Goal: Communication & Community: Answer question/provide support

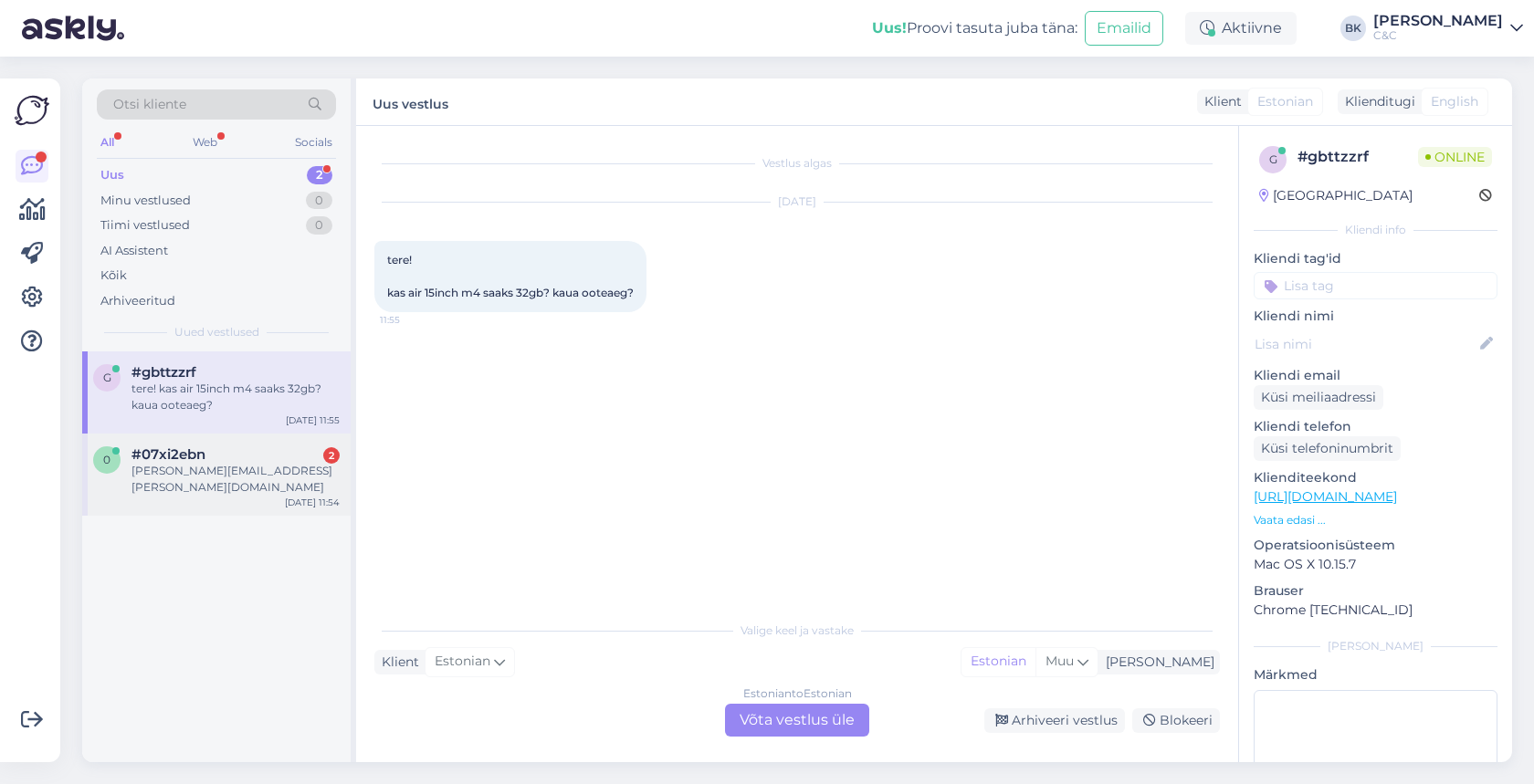
click at [212, 463] on div "[PERSON_NAME][EMAIL_ADDRESS][PERSON_NAME][DOMAIN_NAME]" at bounding box center [235, 479] width 208 height 33
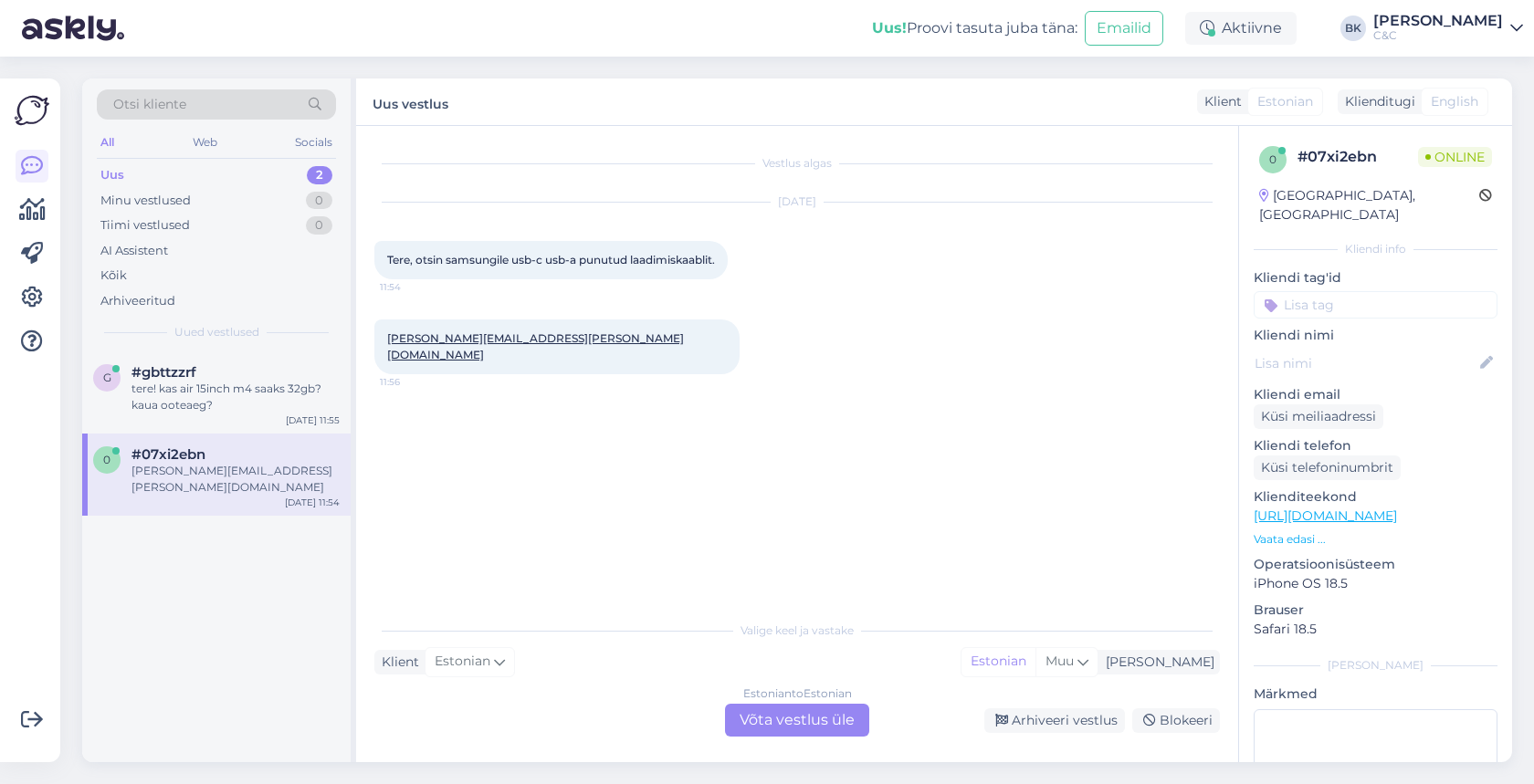
click at [770, 719] on div "Estonian to Estonian Võta vestlus üle" at bounding box center [797, 719] width 144 height 33
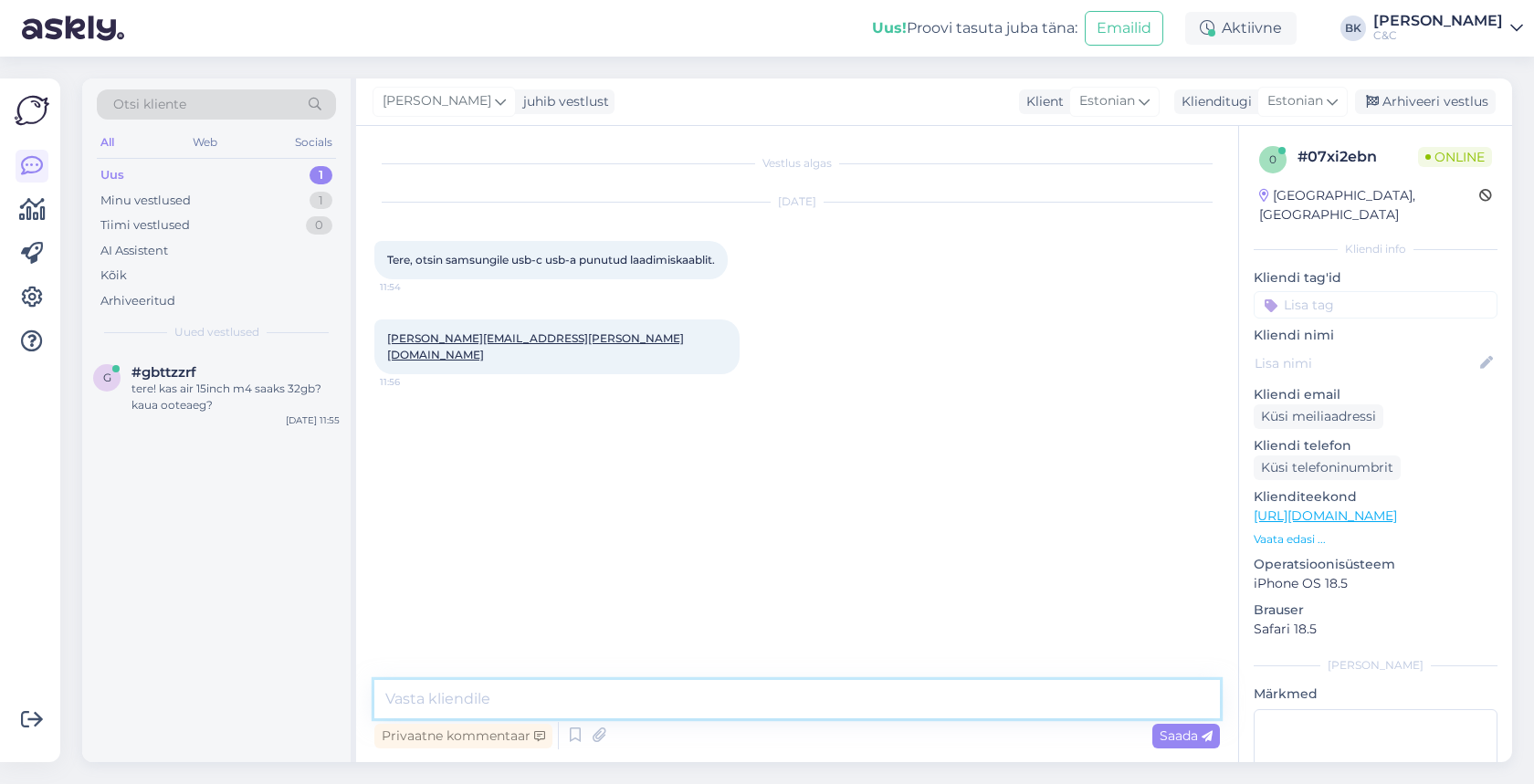
click at [658, 698] on textarea at bounding box center [796, 699] width 845 height 38
type textarea "Tere! Üks moment"
paste textarea "[URL][DOMAIN_NAME]"
type textarea "[URL][DOMAIN_NAME]"
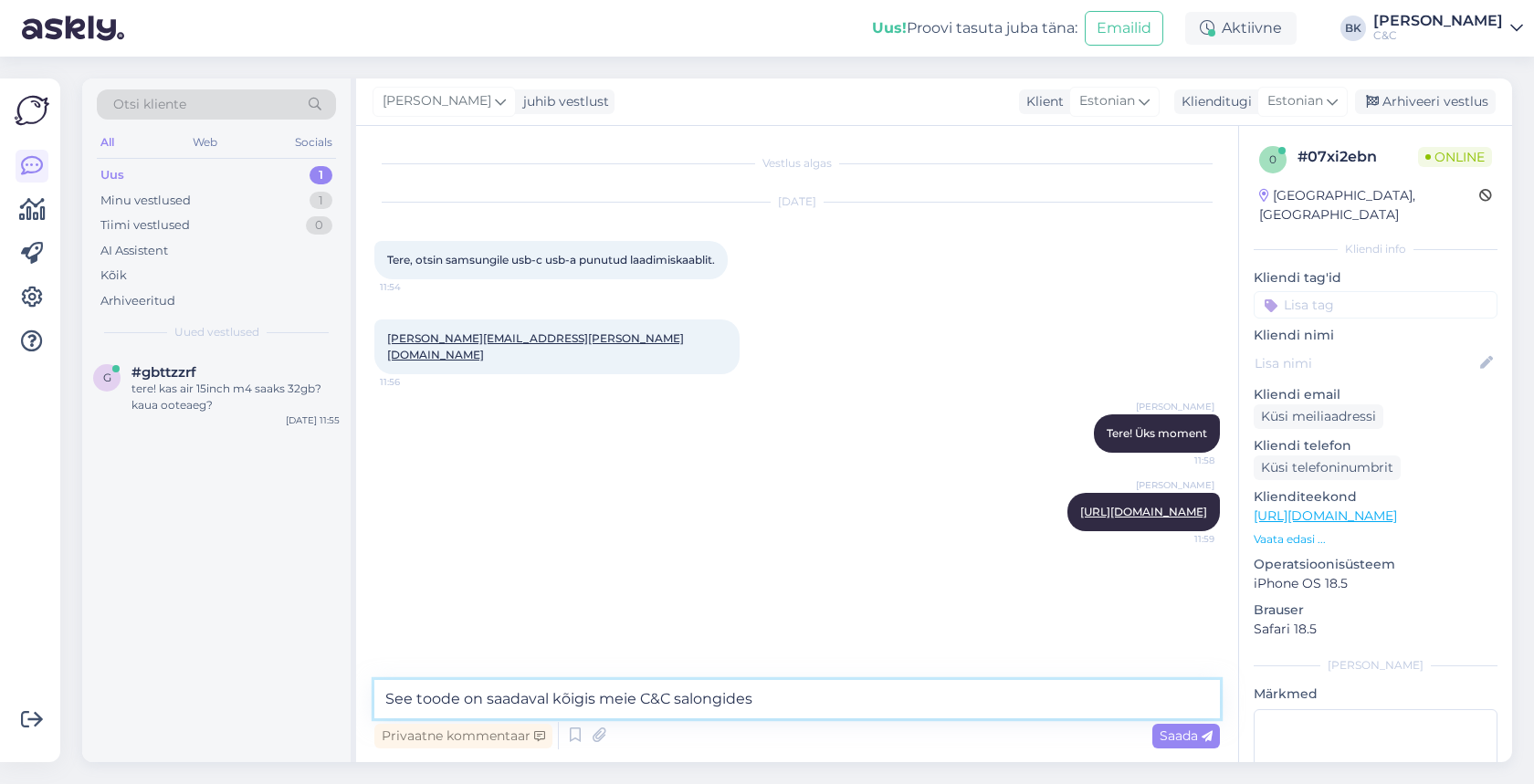
type textarea "See toode on saadaval kõigis meie C&C salongides."
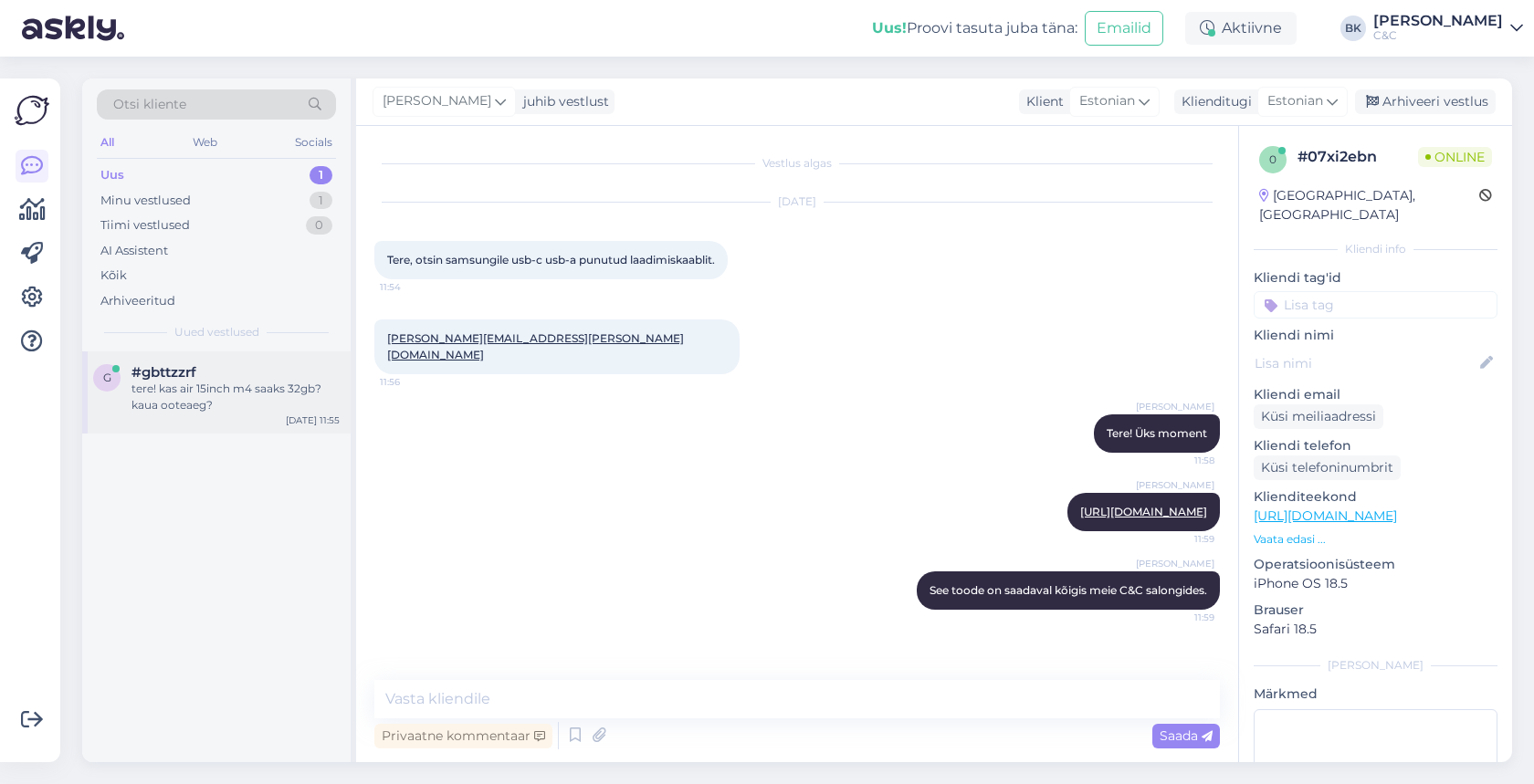
click at [240, 391] on div "tere! kas air 15inch m4 saaks 32gb? kaua ooteaeg?" at bounding box center [235, 397] width 208 height 33
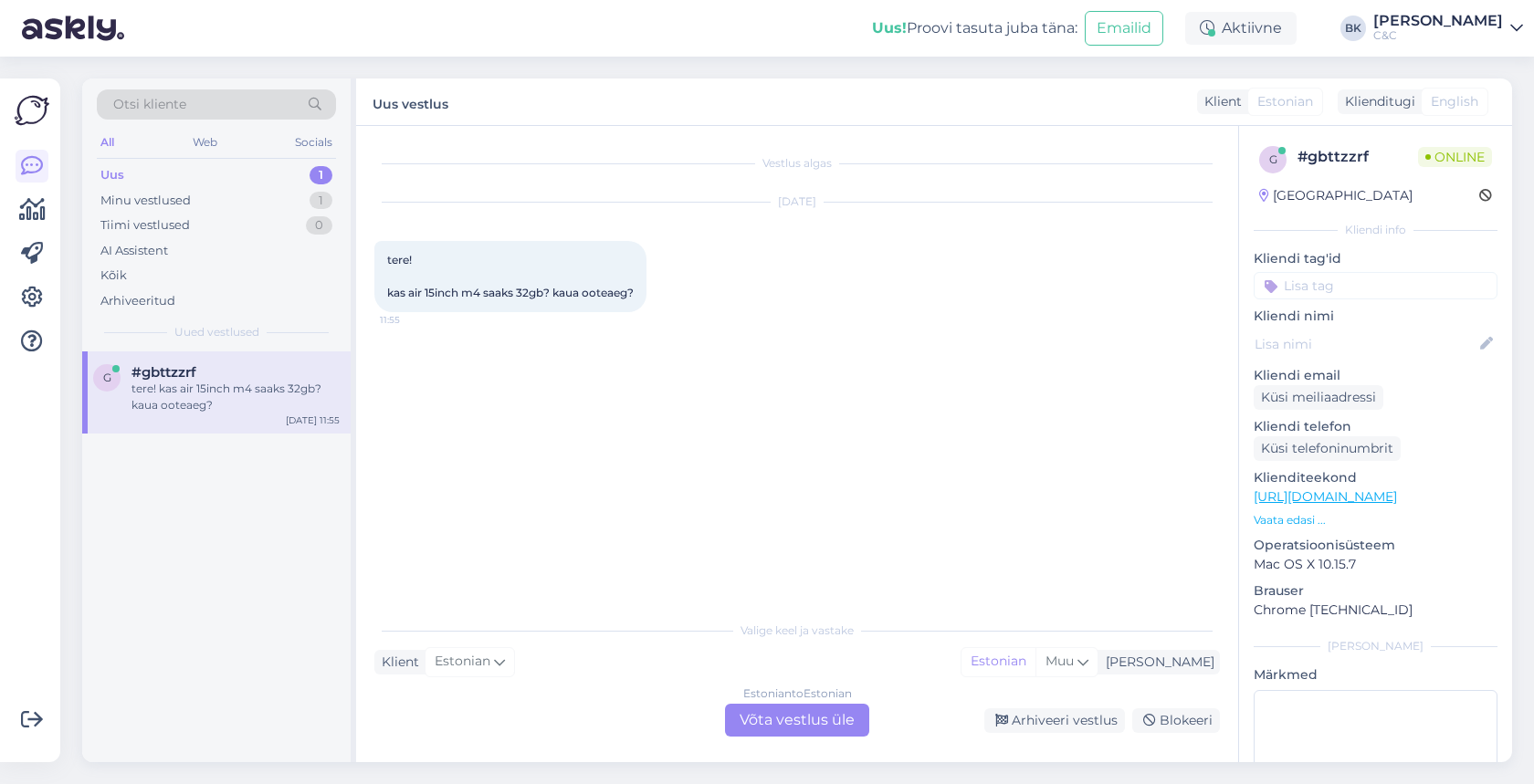
click at [758, 723] on div "Estonian to Estonian Võta vestlus üle" at bounding box center [797, 719] width 144 height 33
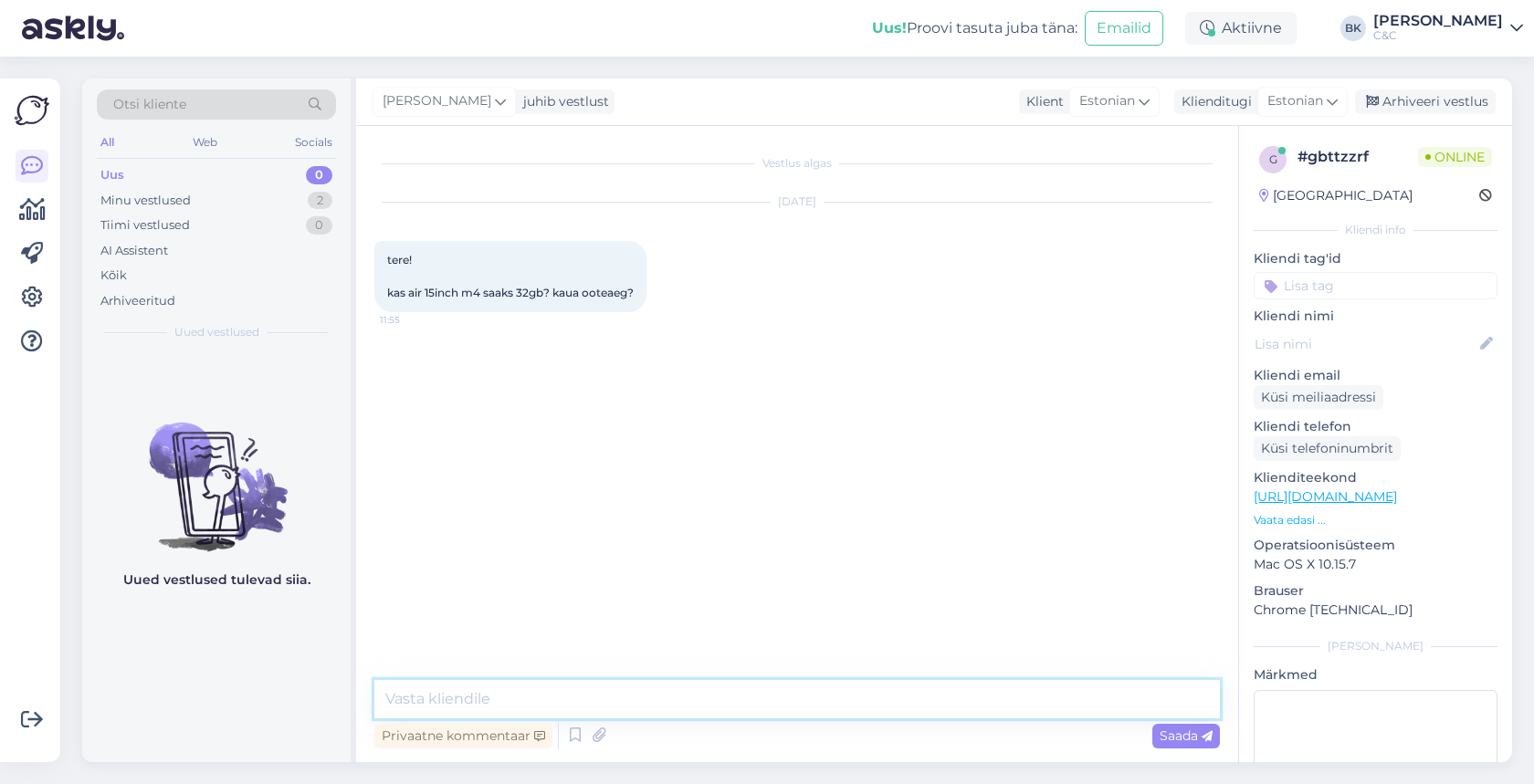
click at [694, 704] on textarea at bounding box center [796, 699] width 845 height 38
type textarea "Tere! Kohe uurin kas on võimalik tellida."
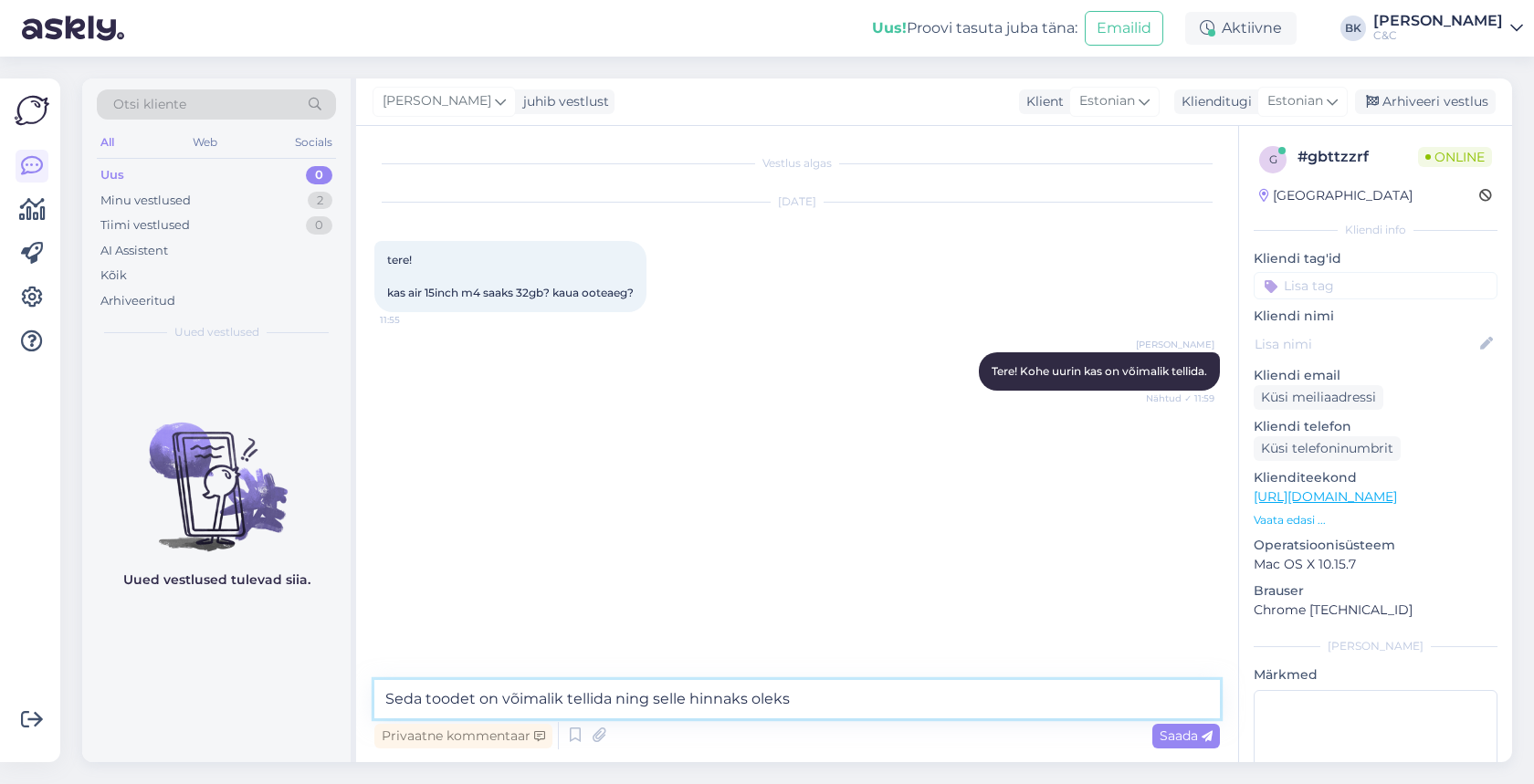
paste textarea "2 322,5"
type textarea "Seda toodet on võimalik tellida ning selle hinnaks oleks 2 322,5€ ning tarneaeg…"
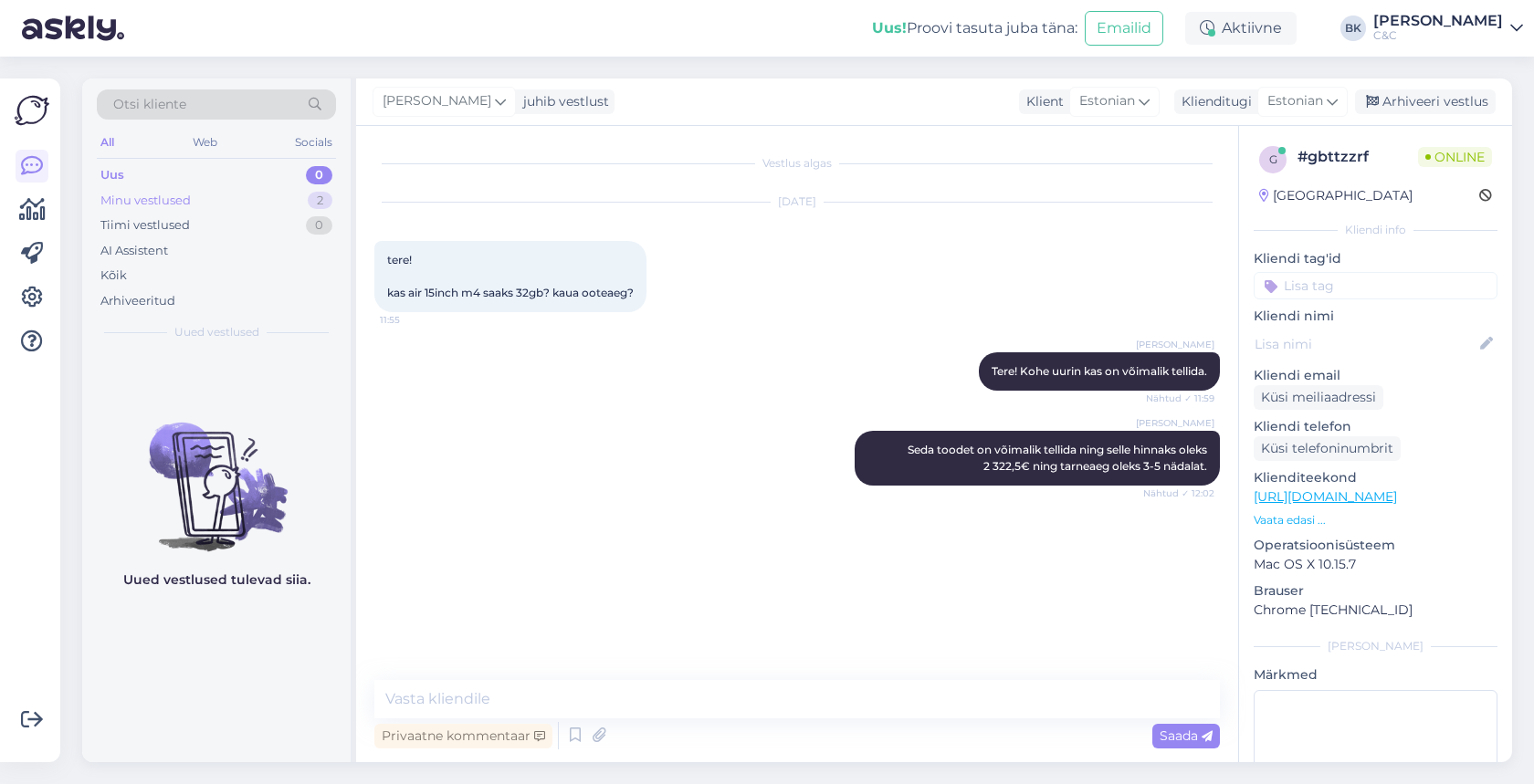
click at [215, 197] on div "Minu vestlused 2" at bounding box center [216, 200] width 240 height 25
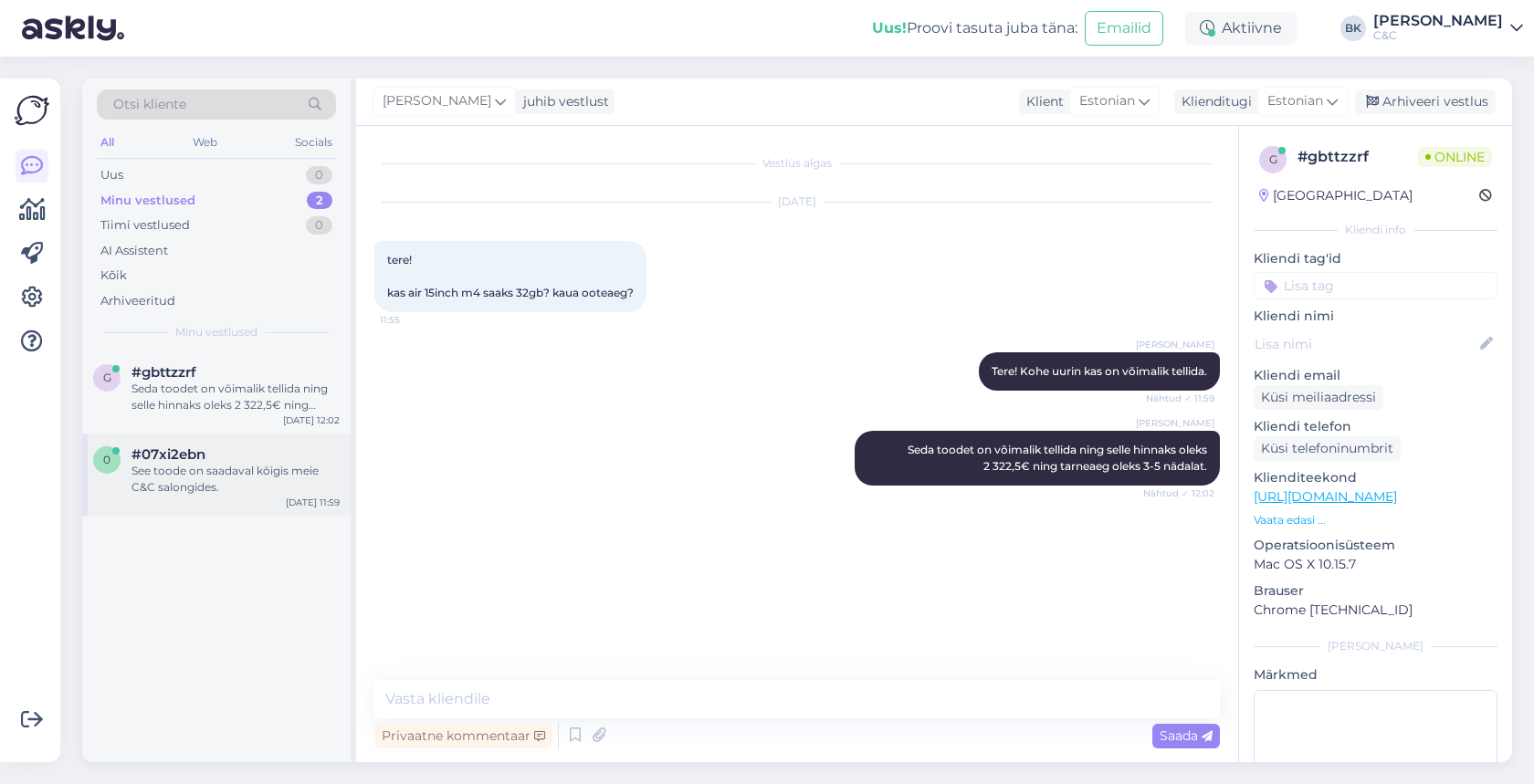
click at [224, 466] on div "See toode on saadaval kõigis meie C&C salongides." at bounding box center [235, 479] width 208 height 33
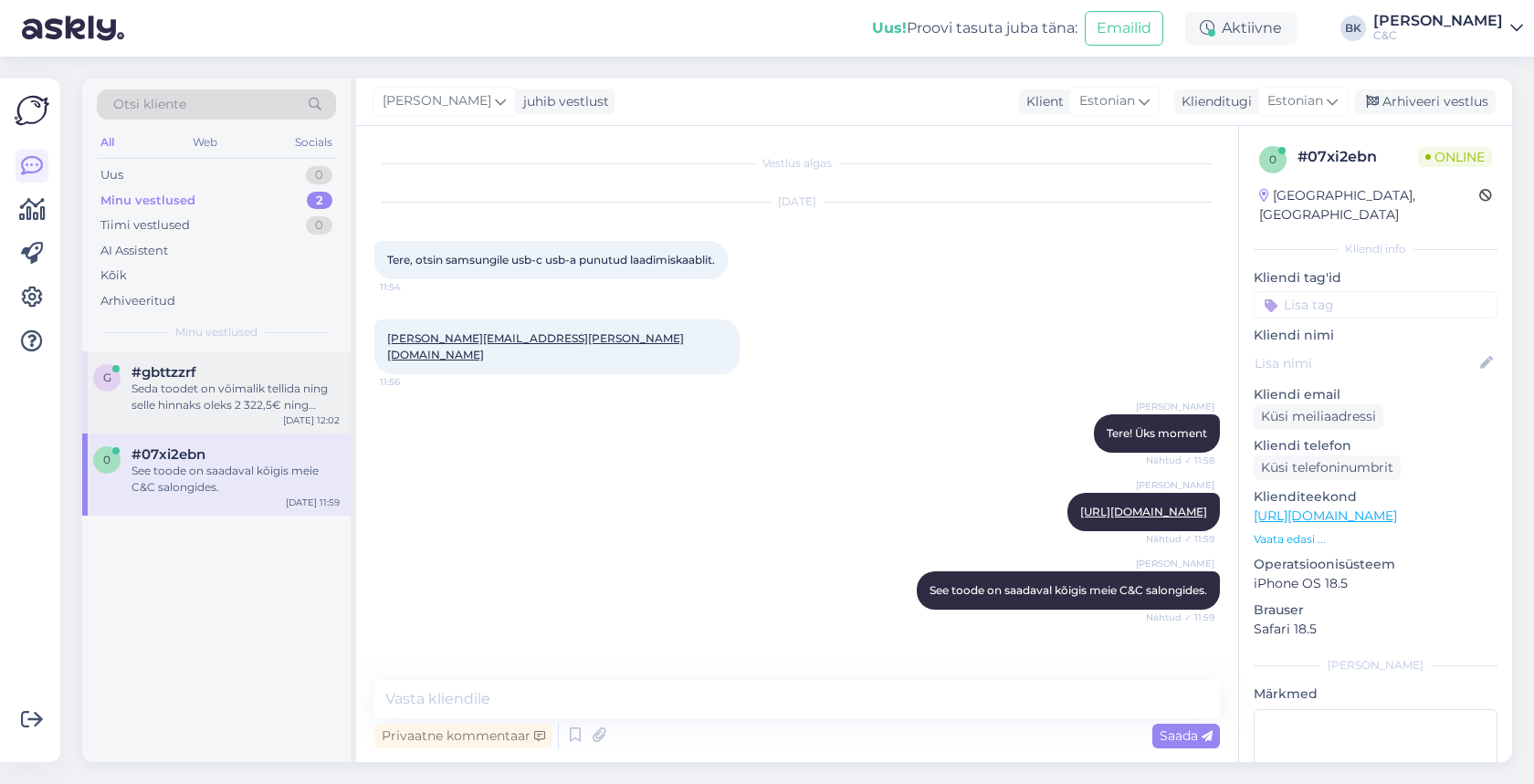
click at [257, 385] on div "Seda toodet on võimalik tellida ning selle hinnaks oleks 2 322,5€ ning tarneaeg…" at bounding box center [235, 397] width 208 height 33
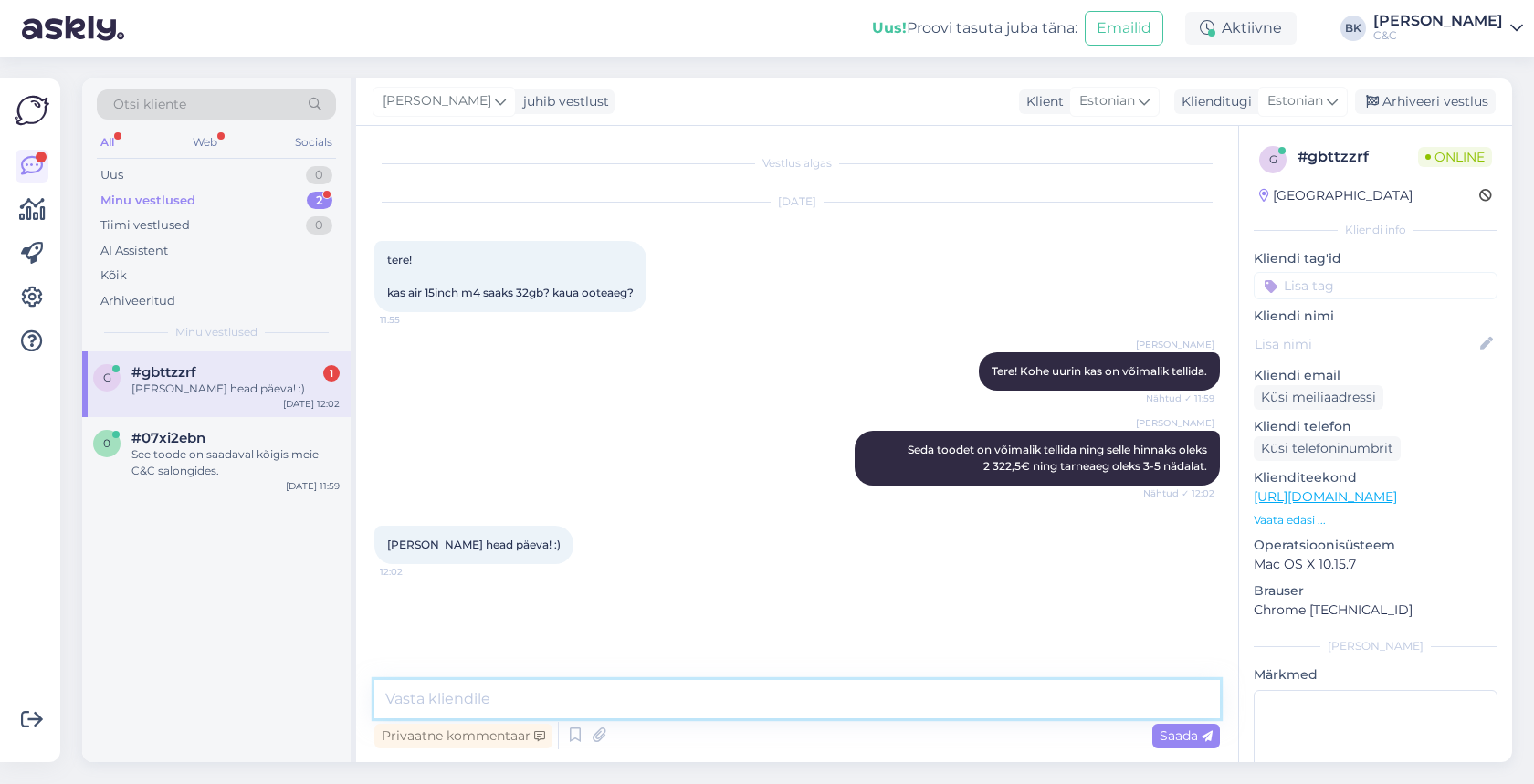
click at [618, 704] on textarea at bounding box center [796, 699] width 845 height 38
type textarea "Ikka, ilusat päeva!"
click at [1452, 99] on div "Arhiveeri vestlus" at bounding box center [1425, 102] width 140 height 24
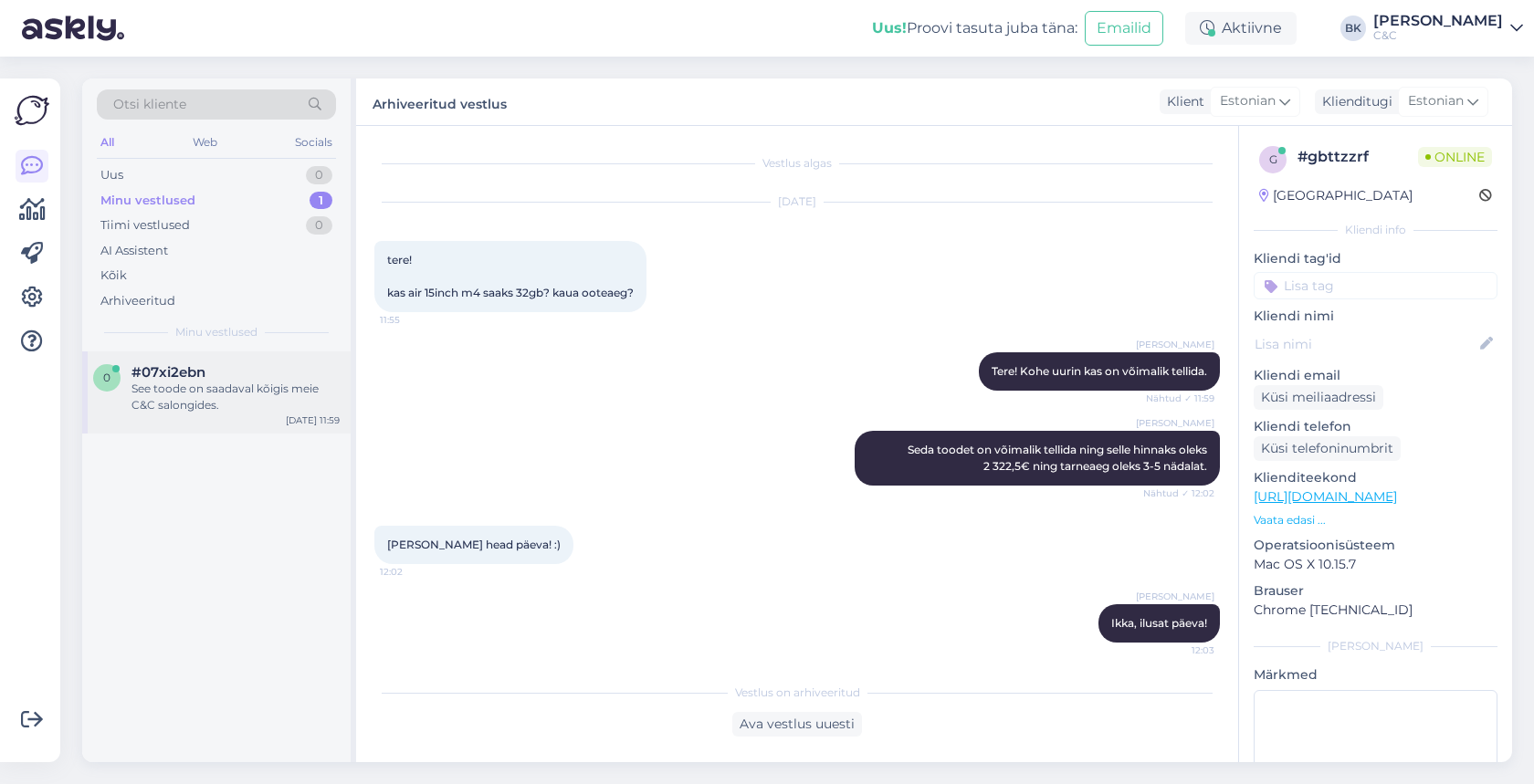
click at [297, 381] on div "See toode on saadaval kõigis meie C&C salongides." at bounding box center [235, 397] width 208 height 33
